Goal: Obtain resource: Obtain resource

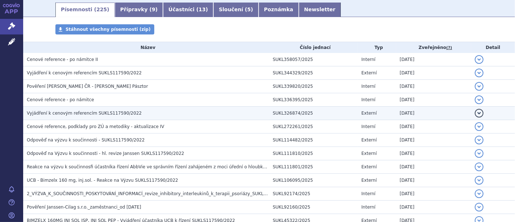
scroll to position [161, 0]
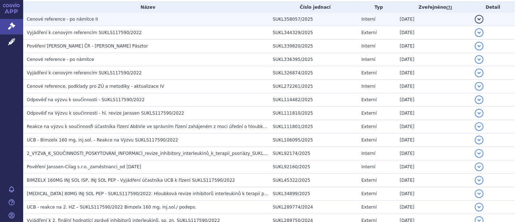
click at [80, 21] on span "Cenové reference - po námitce II" at bounding box center [62, 19] width 71 height 5
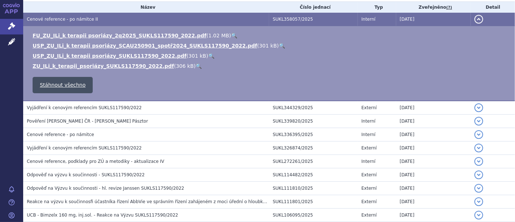
click at [67, 85] on link "Stáhnout všechno" at bounding box center [63, 85] width 60 height 16
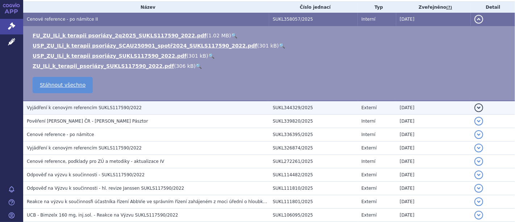
click at [105, 109] on span "Vyjádření k cenovým referencím SUKLS117590/2022" at bounding box center [84, 107] width 115 height 5
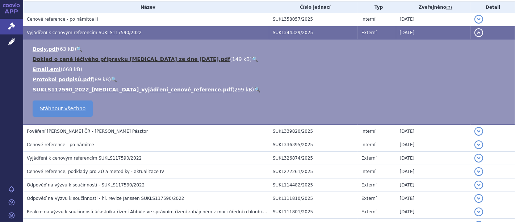
click at [99, 60] on link "Doklad o ceně léčivého přípravku [MEDICAL_DATA] ze dne [DATE].pdf" at bounding box center [131, 59] width 197 height 6
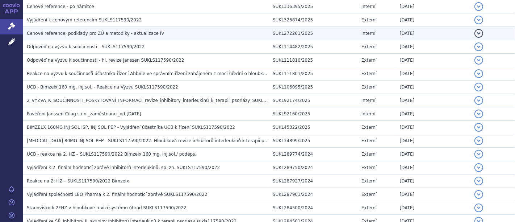
scroll to position [281, 0]
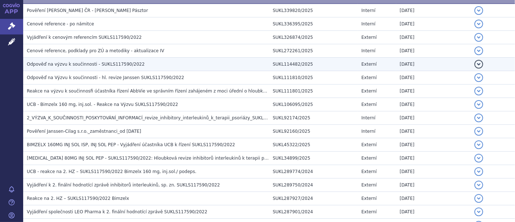
click at [96, 63] on span "Odpověď na výzvu k součinnosti - SUKLS117590/2022" at bounding box center [86, 64] width 118 height 5
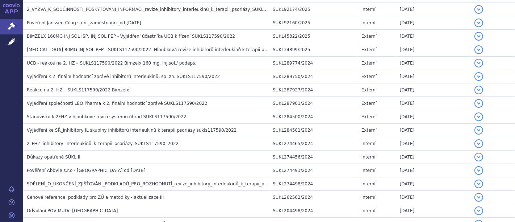
scroll to position [438, 0]
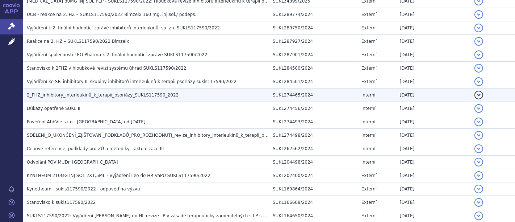
click at [137, 93] on span "2_FHZ_inhibitory_interleukinů_k_terapii_psoriázy_SUKLS117590_2022" at bounding box center [103, 94] width 152 height 5
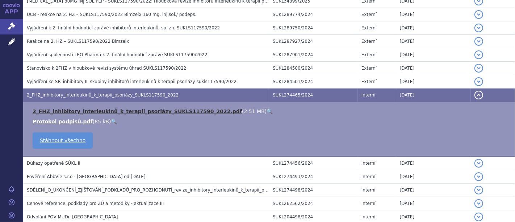
click at [126, 109] on link "2_FHZ_inhibitory_interleukinů_k_terapii_psoriázy_SUKLS117590_2022.pdf" at bounding box center [137, 111] width 209 height 6
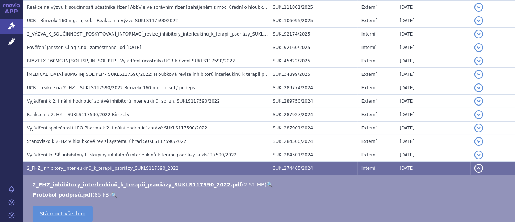
scroll to position [273, 0]
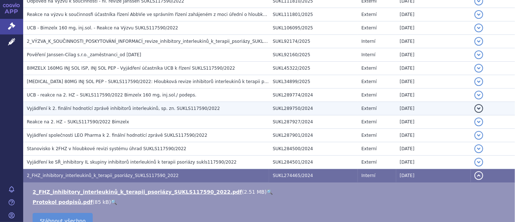
click at [119, 106] on span "Vyjádření k 2. finální hodnotící zprávě inhibitorů interleukinů, sp. zn. SUKLS1…" at bounding box center [123, 108] width 193 height 5
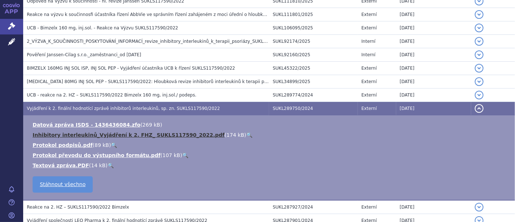
click at [109, 132] on link "Inhibitory interleukinů_Vyjádření k 2. FHZ_ SUKLS117590_2022.pdf" at bounding box center [129, 135] width 192 height 6
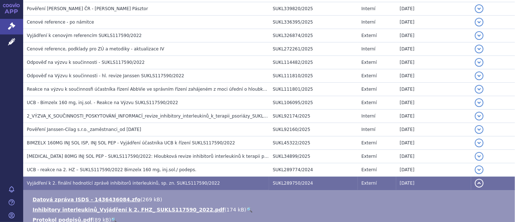
scroll to position [192, 0]
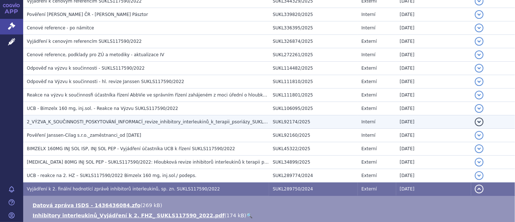
click at [100, 120] on span "2_VÝZVA_K_SOUČINNOSTI_POSKYTOVÁNÍ_INFORMACÍ_revize_inhibitory_interleukinů_k_te…" at bounding box center [161, 121] width 269 height 5
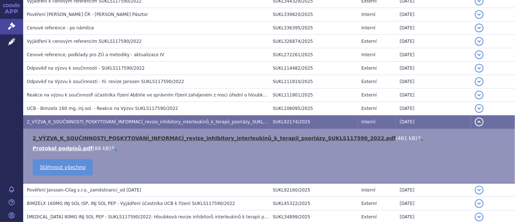
click at [104, 136] on link "2_VÝZVA_K_SOUČINNOSTI_POSKYTOVÁNÍ_INFORMACÍ_revize_inhibitory_interleukinů_k_te…" at bounding box center [214, 138] width 363 height 6
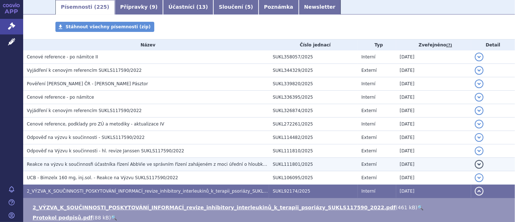
scroll to position [161, 0]
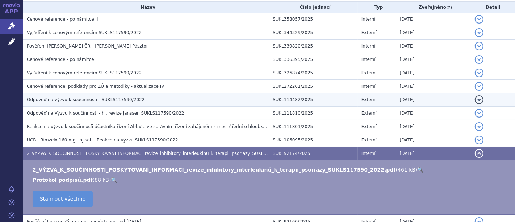
click at [68, 100] on span "Odpověď na výzvu k součinnosti - SUKLS117590/2022" at bounding box center [86, 99] width 118 height 5
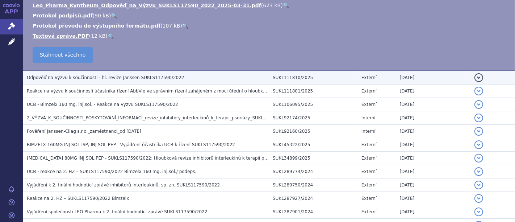
click at [97, 78] on span "Odpověď na Výzvu k součinnosti - hl. revize Janssen SUKLS117590/2022" at bounding box center [106, 77] width 158 height 5
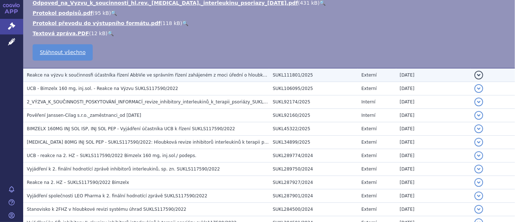
click at [110, 73] on span "Reakce na výzvu k součinnosfi účastníka řízení AbbVie ve správním řízení zaháje…" at bounding box center [305, 74] width 556 height 5
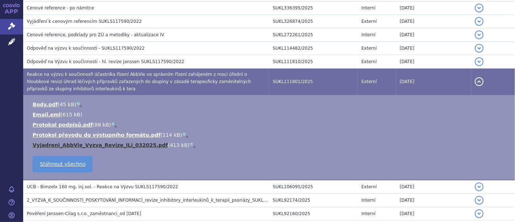
click at [83, 144] on link "Vyjadreni_AbbVie_Vyzva_Revize_ILi_032025.pdf" at bounding box center [100, 145] width 135 height 6
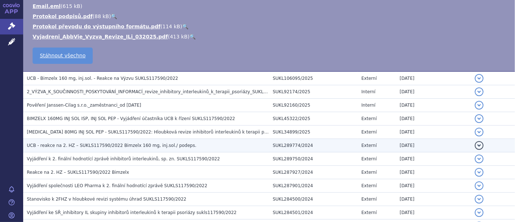
scroll to position [333, 0]
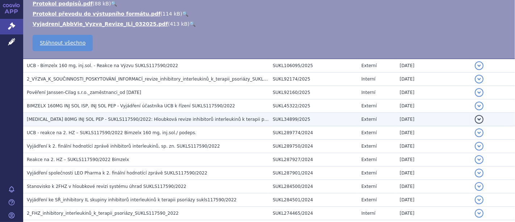
click at [138, 118] on span "[MEDICAL_DATA] 80MG INJ SOL PEP - SUKLS117590/2022: Hloubková revize inhibitorů…" at bounding box center [202, 119] width 351 height 5
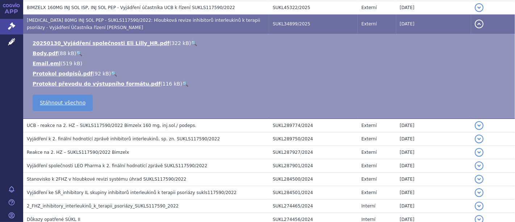
scroll to position [235, 0]
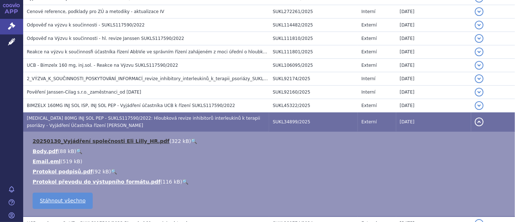
click at [85, 139] on link "20250130_Vyjádření společnosti Eli Lilly_HR.pdf" at bounding box center [101, 141] width 137 height 6
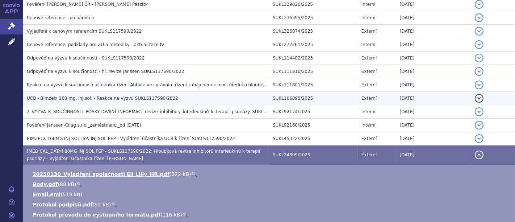
scroll to position [195, 0]
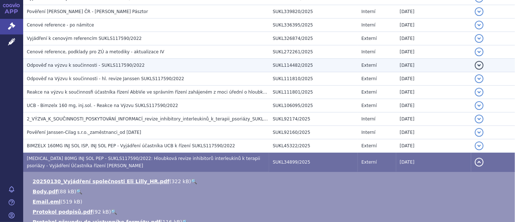
click at [91, 64] on span "Odpověď na výzvu k součinnosti - SUKLS117590/2022" at bounding box center [86, 65] width 118 height 5
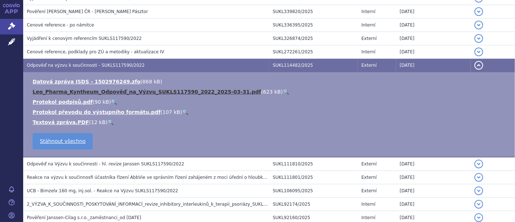
click at [76, 91] on link "Leo_Pharma_Kyntheum_Odpověď_na_Výzvu_SUKLS117590_2022_2025-03-31.pdf" at bounding box center [147, 92] width 228 height 6
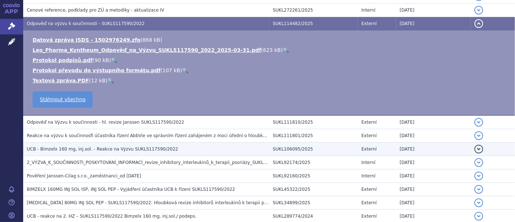
scroll to position [243, 0]
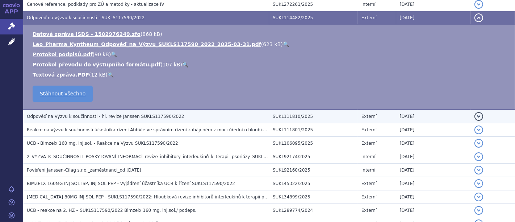
click at [114, 117] on span "Odpověď na Výzvu k součinnosti - hl. revize Janssen SUKLS117590/2022" at bounding box center [106, 116] width 158 height 5
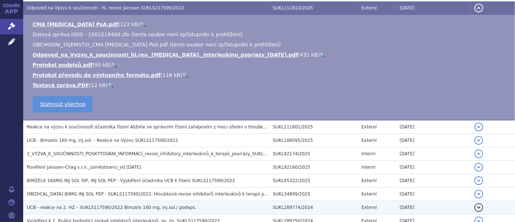
scroll to position [283, 0]
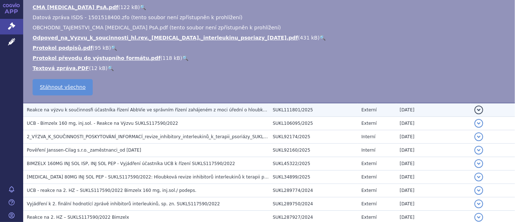
click at [148, 108] on span "Reakce na výzvu k součinnosfi účastníka řízení AbbVie ve správním řízení zaháje…" at bounding box center [305, 109] width 556 height 5
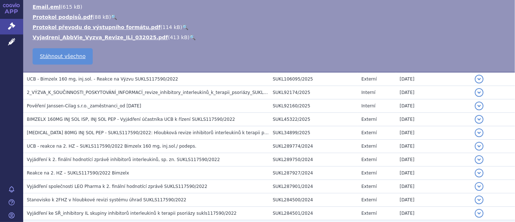
scroll to position [339, 0]
